Goal: Information Seeking & Learning: Learn about a topic

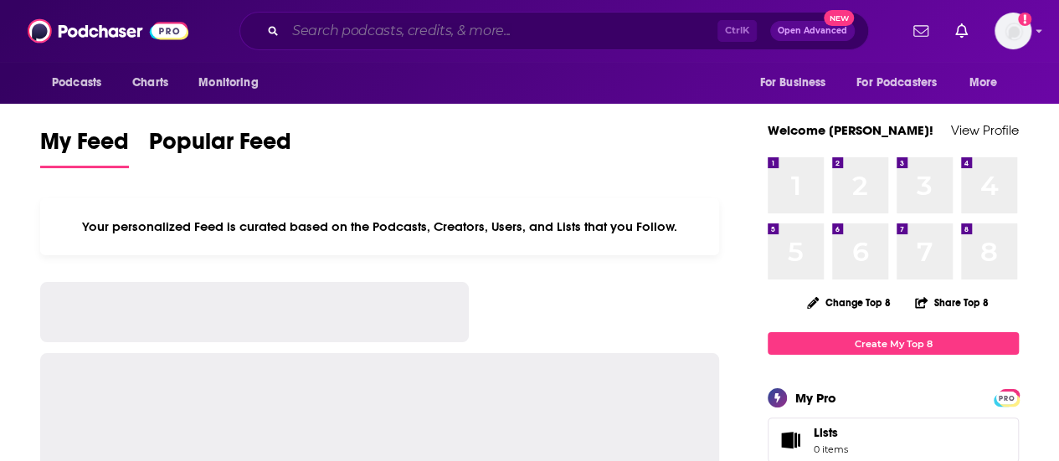
click at [617, 26] on input "Search podcasts, credits, & more..." at bounding box center [502, 31] width 432 height 27
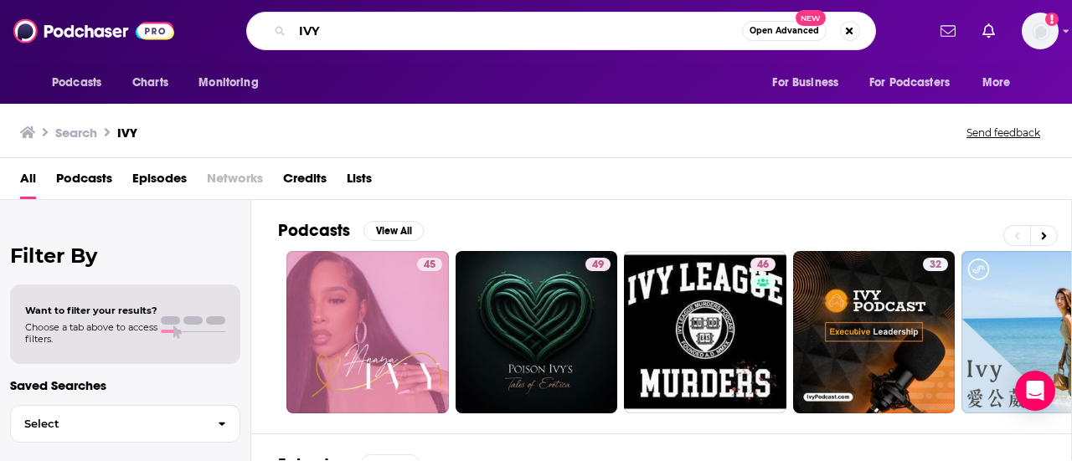
click at [348, 22] on input "IVY" at bounding box center [517, 31] width 450 height 27
type input "IVY interview"
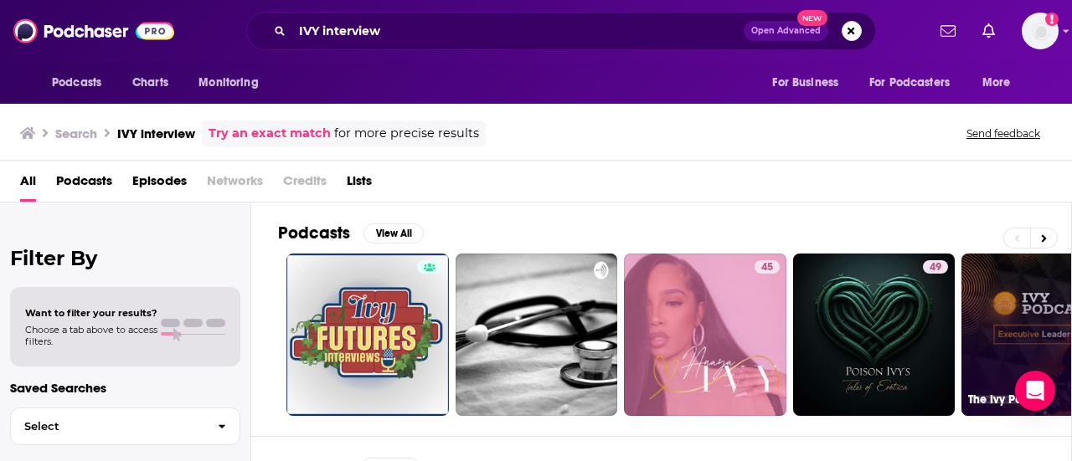
click at [1005, 321] on link "32 The Ivy Podcast" at bounding box center [1042, 335] width 162 height 162
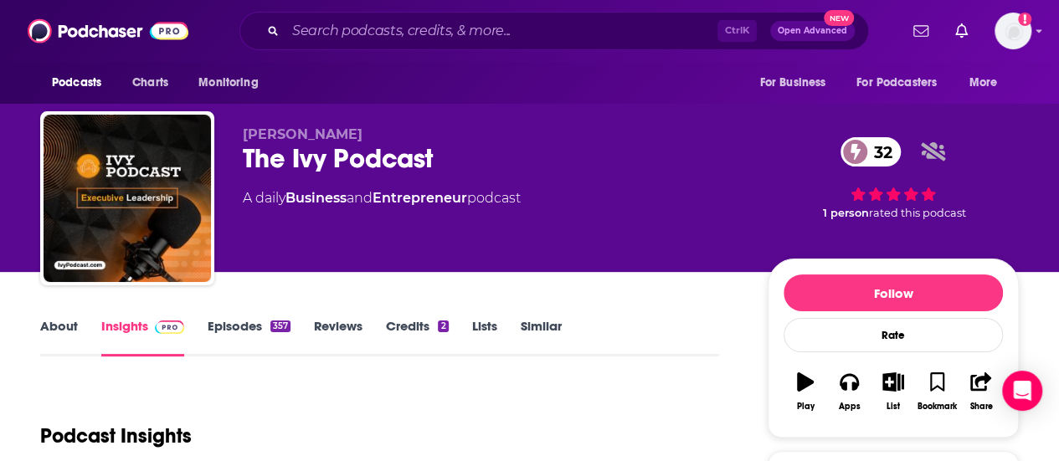
scroll to position [251, 0]
